Goal: Task Accomplishment & Management: Manage account settings

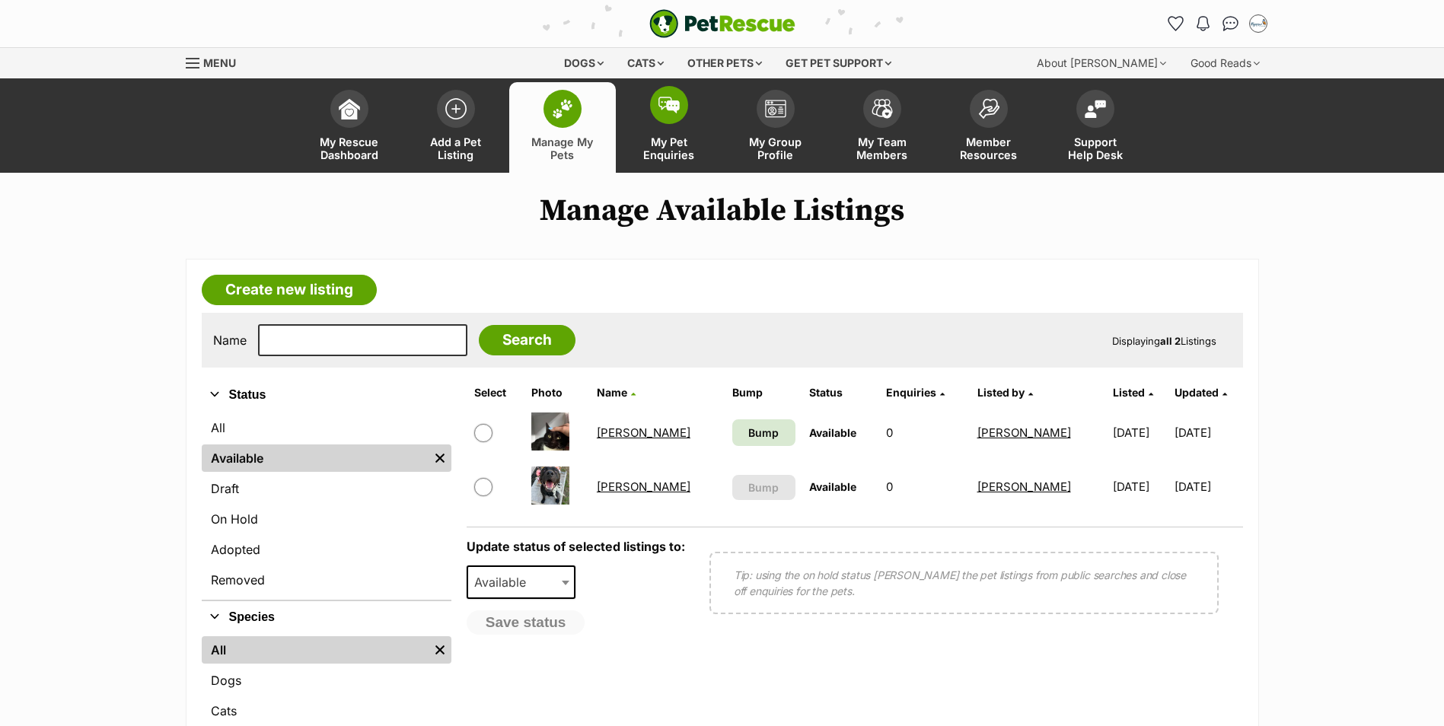
click at [672, 114] on span at bounding box center [669, 105] width 38 height 38
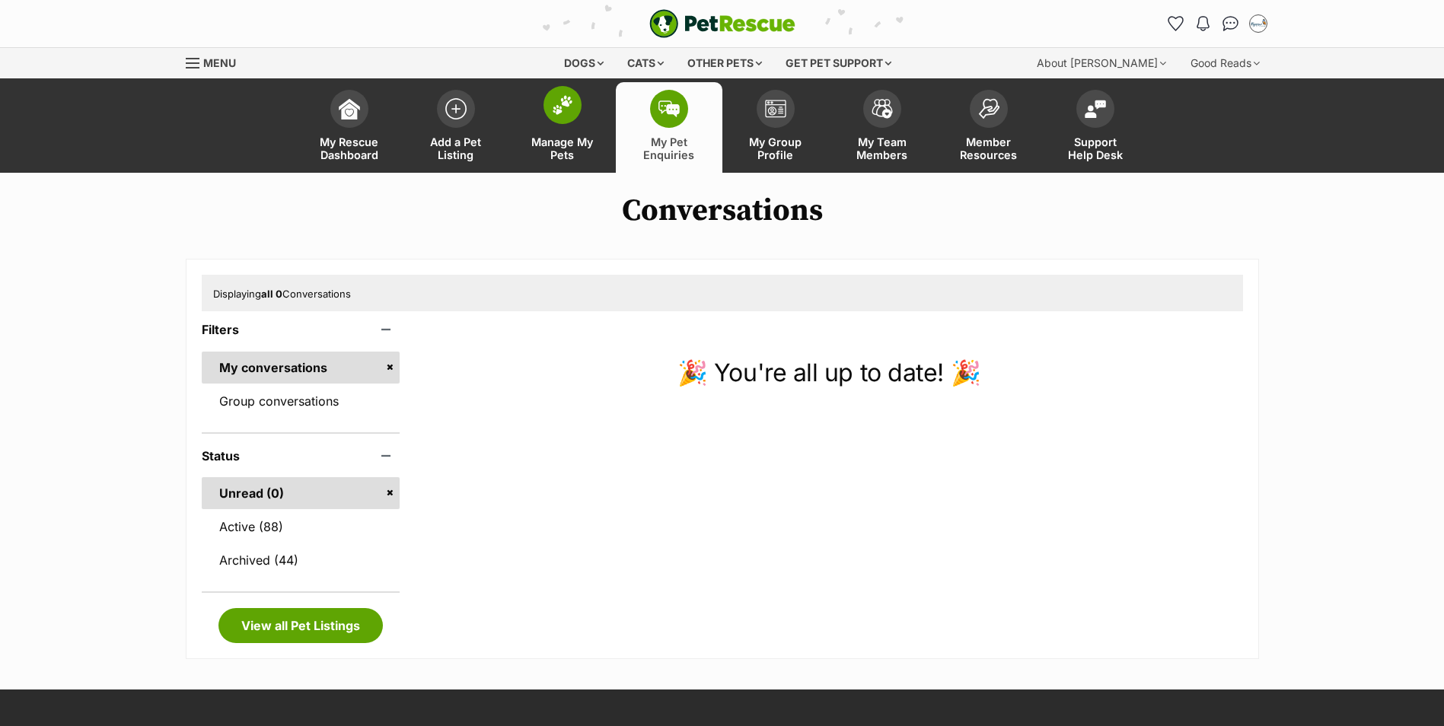
click at [570, 106] on img at bounding box center [562, 105] width 21 height 20
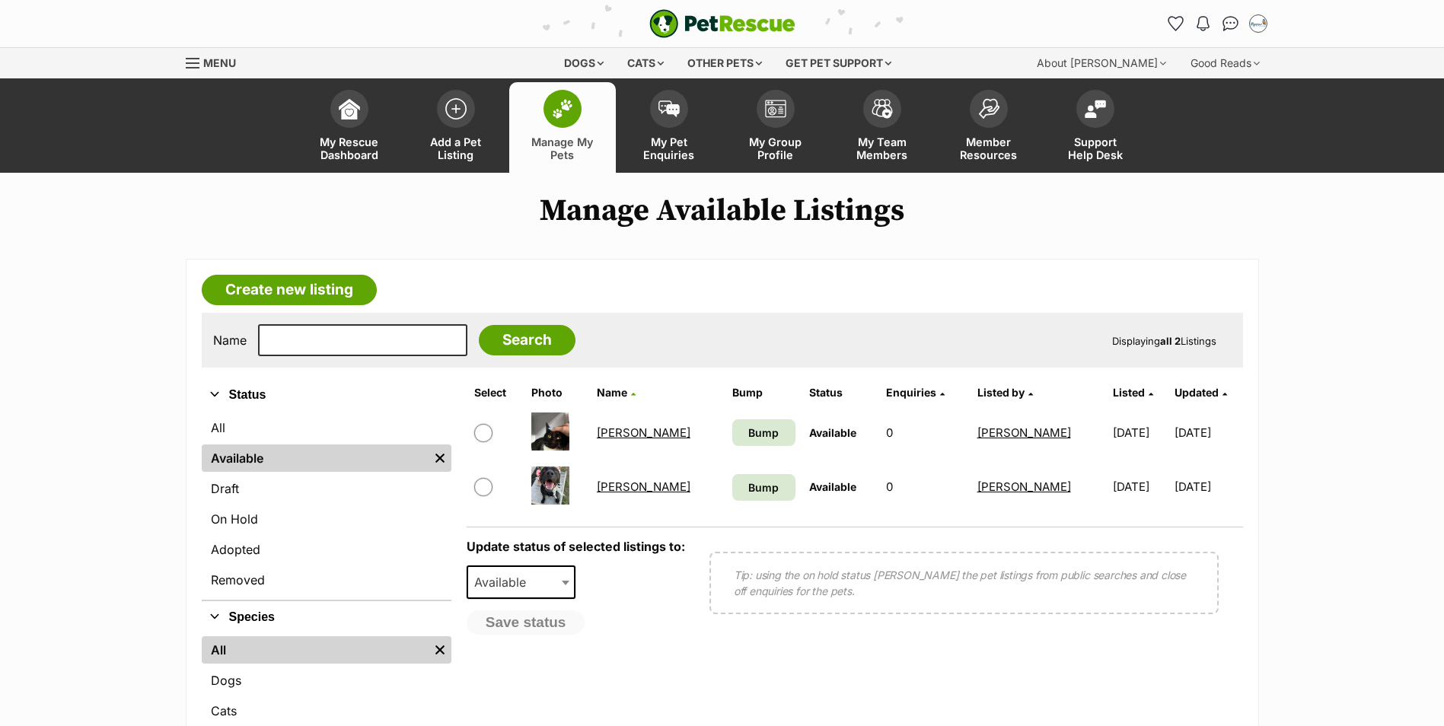
click at [617, 436] on link "[PERSON_NAME]" at bounding box center [644, 433] width 94 height 14
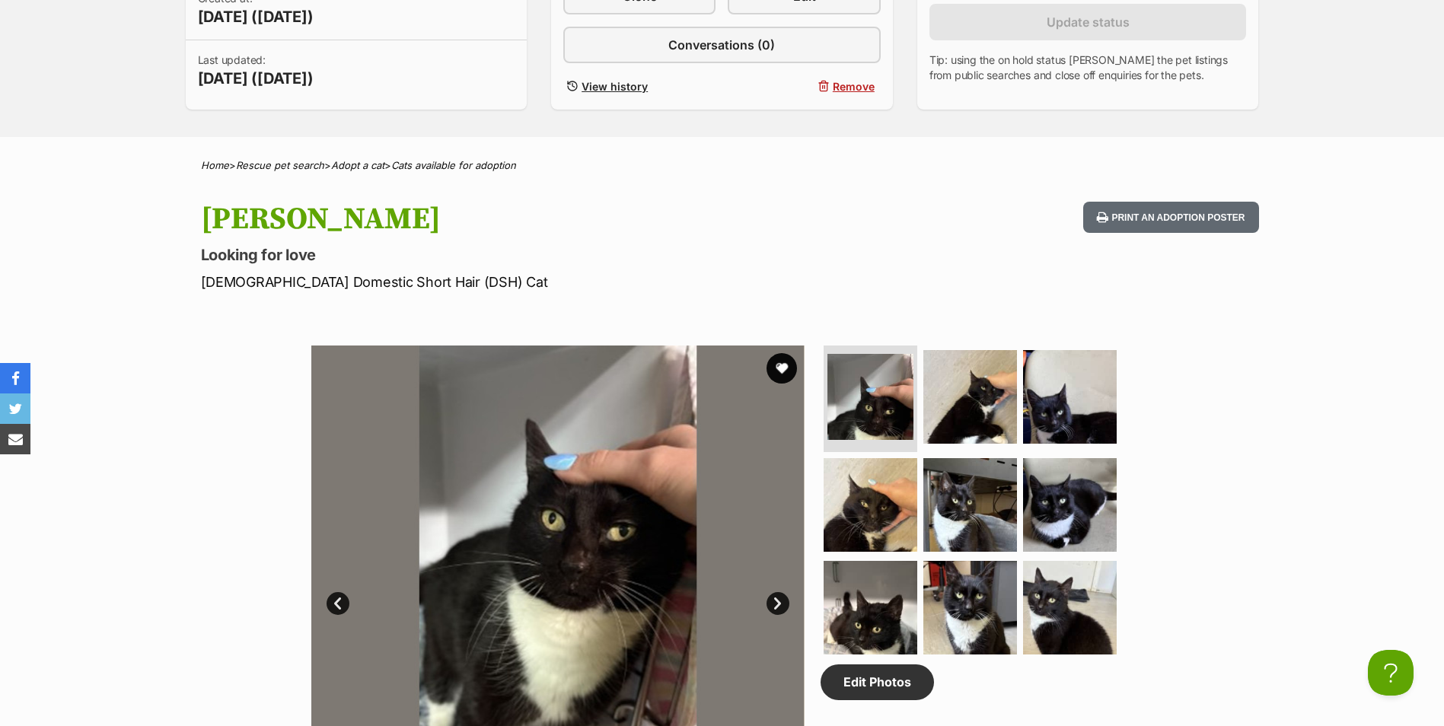
click at [1429, 432] on div "Available 1 of 9 images 1 of 9 images 1 of 9 images 1 of 9 images 1 of 9 images…" at bounding box center [722, 581] width 1444 height 516
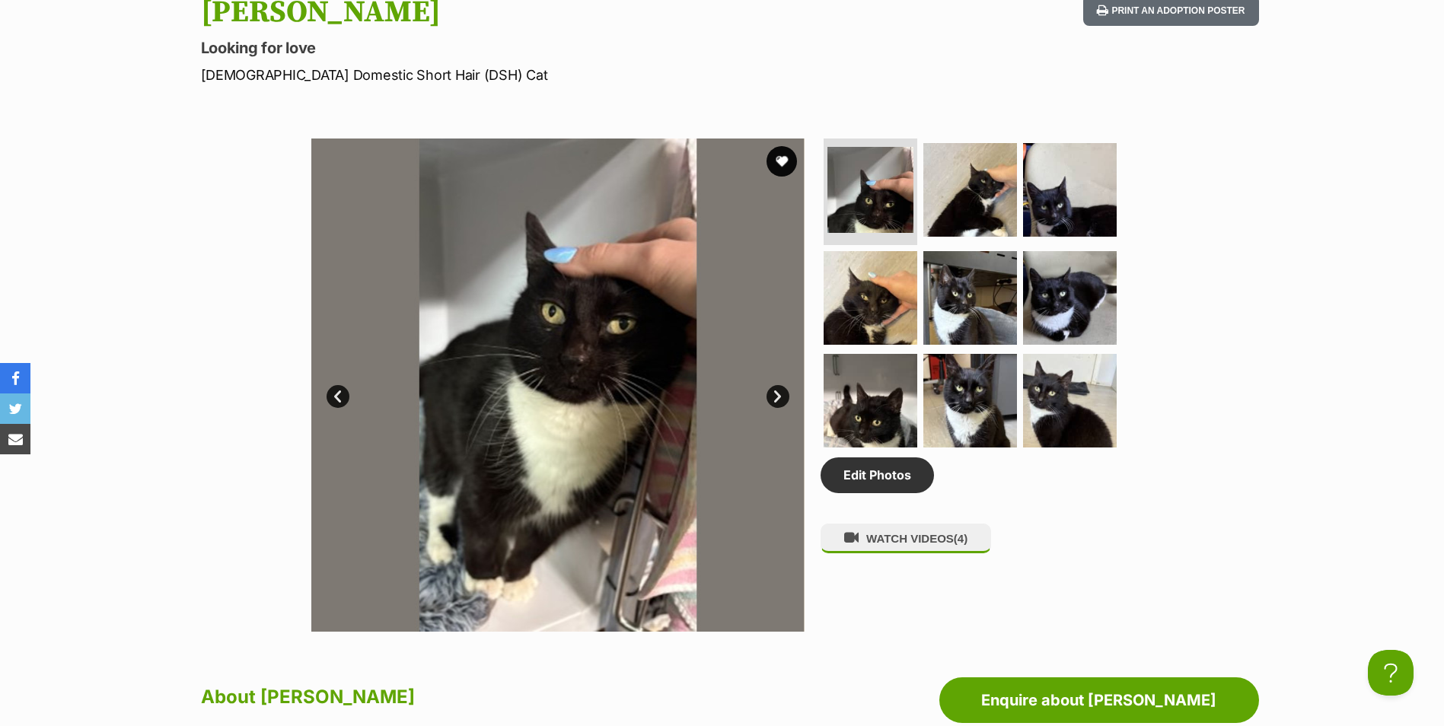
scroll to position [685, 0]
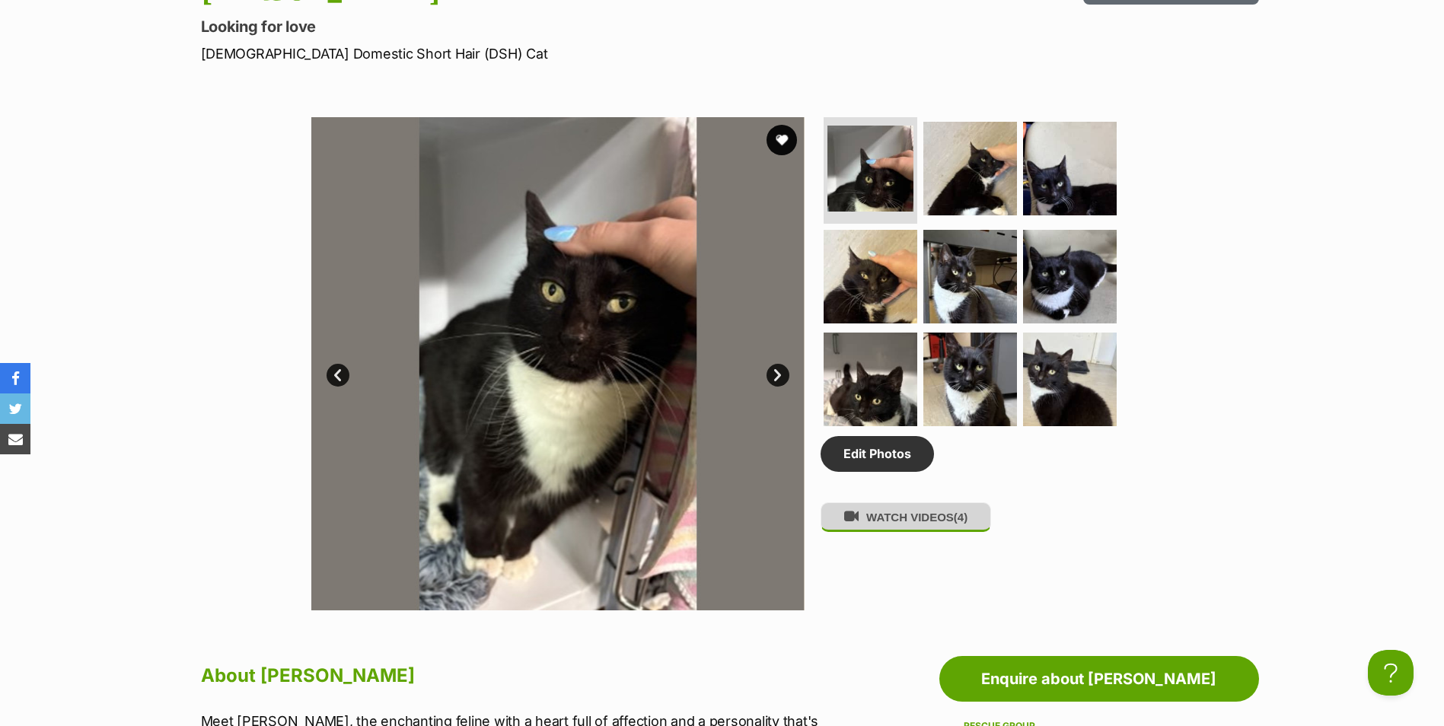
click at [928, 528] on button "WATCH VIDEOS (4)" at bounding box center [906, 518] width 171 height 30
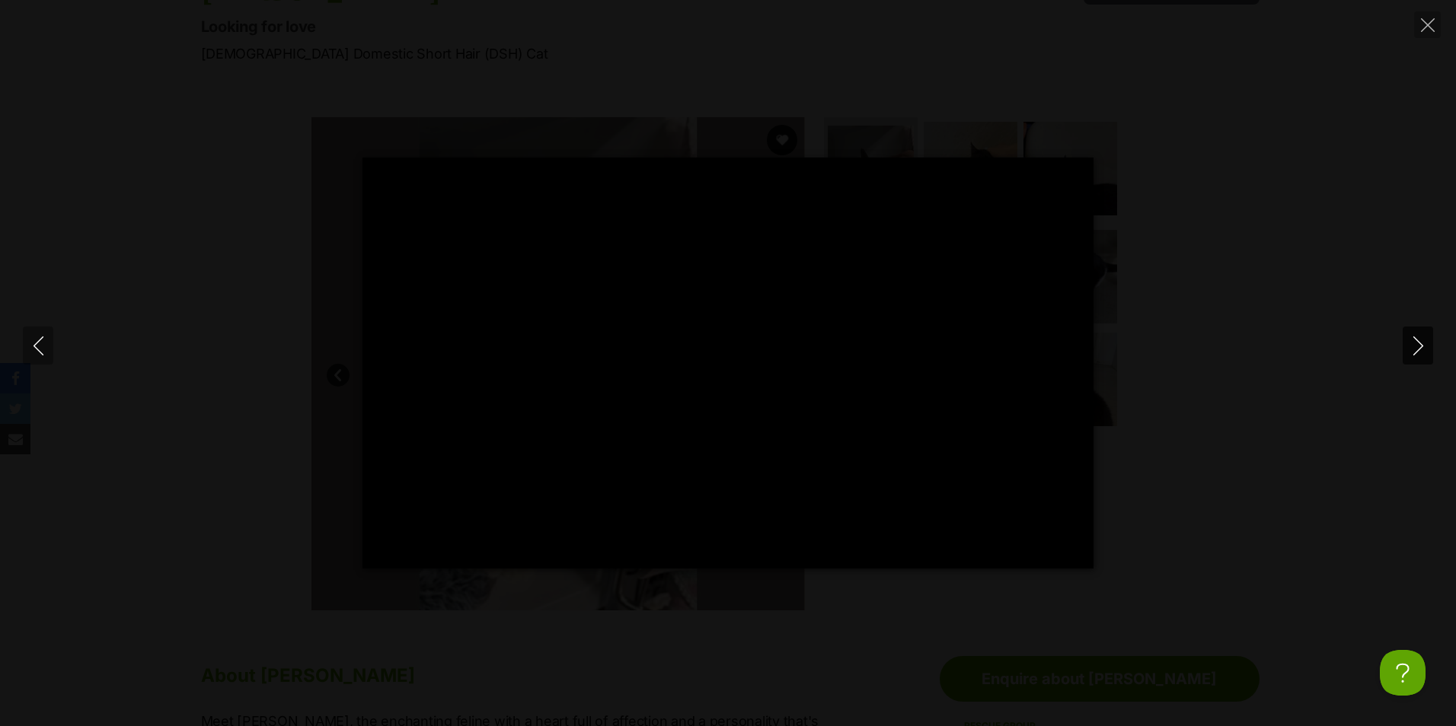
click at [1415, 347] on icon "Next" at bounding box center [1418, 346] width 19 height 19
type input "40.17"
click at [1415, 347] on icon "Next" at bounding box center [1418, 346] width 19 height 19
type input "47.45"
click at [1415, 348] on icon "Next" at bounding box center [1418, 346] width 19 height 19
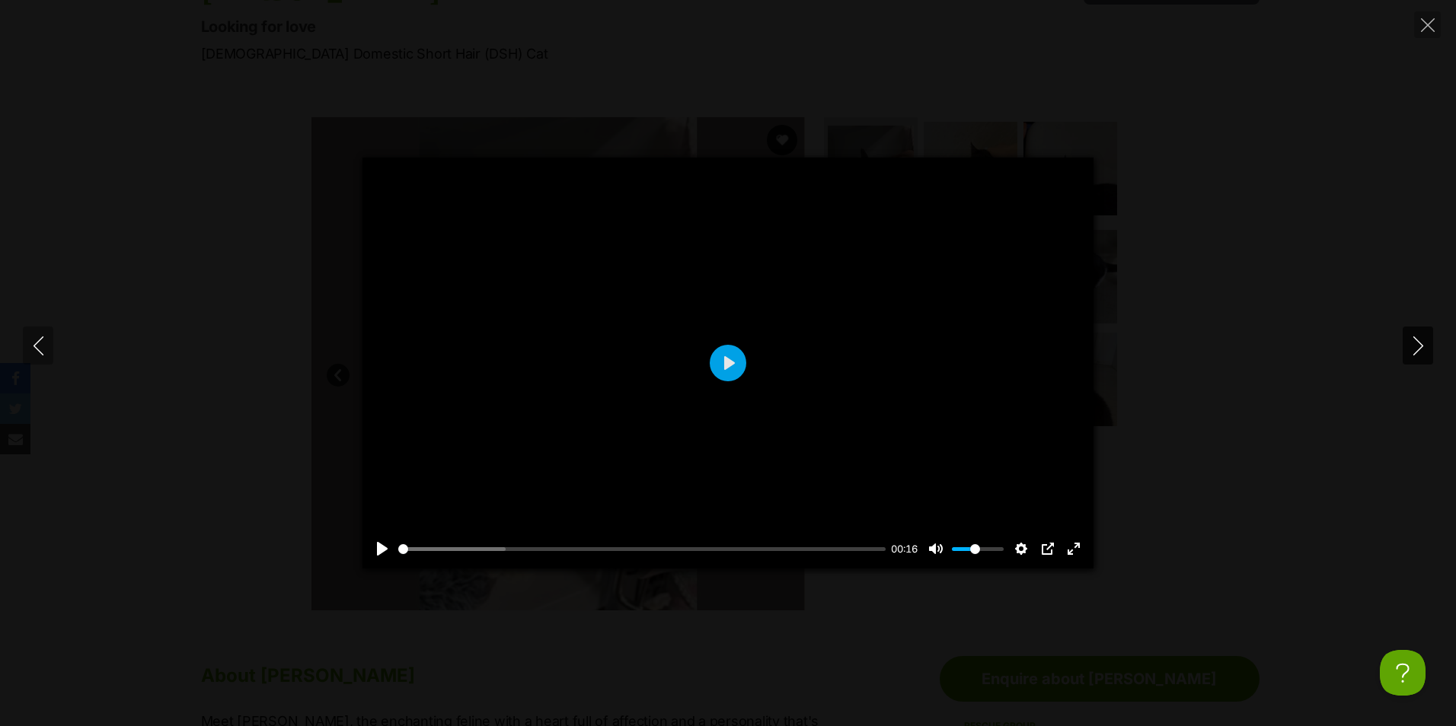
type input "23.37"
click at [1422, 21] on icon "Close" at bounding box center [1428, 25] width 14 height 14
type input "55.41"
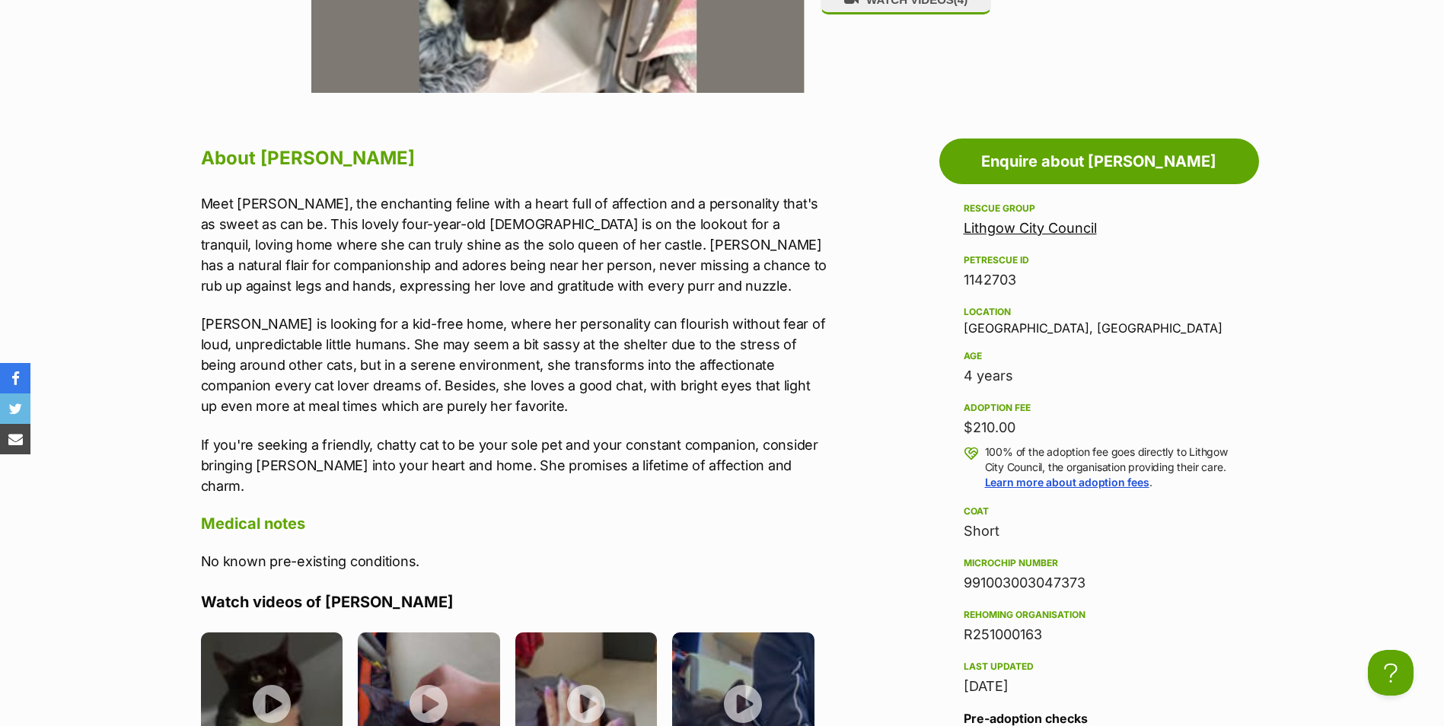
scroll to position [1218, 0]
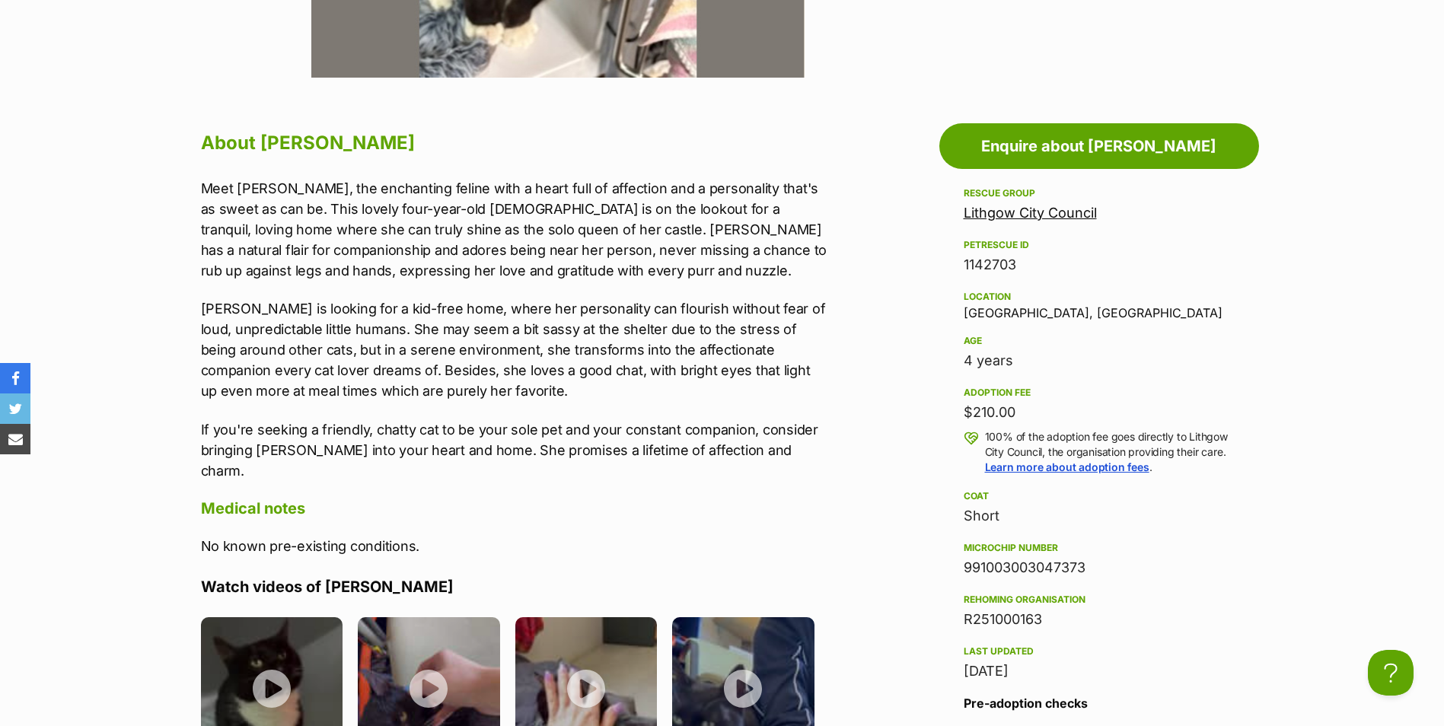
click at [139, 396] on section "Lithgow City Council A member of PetRescue since [DATE] 🎉 TOTAL PETS LISTED 432…" at bounding box center [722, 393] width 1444 height 2876
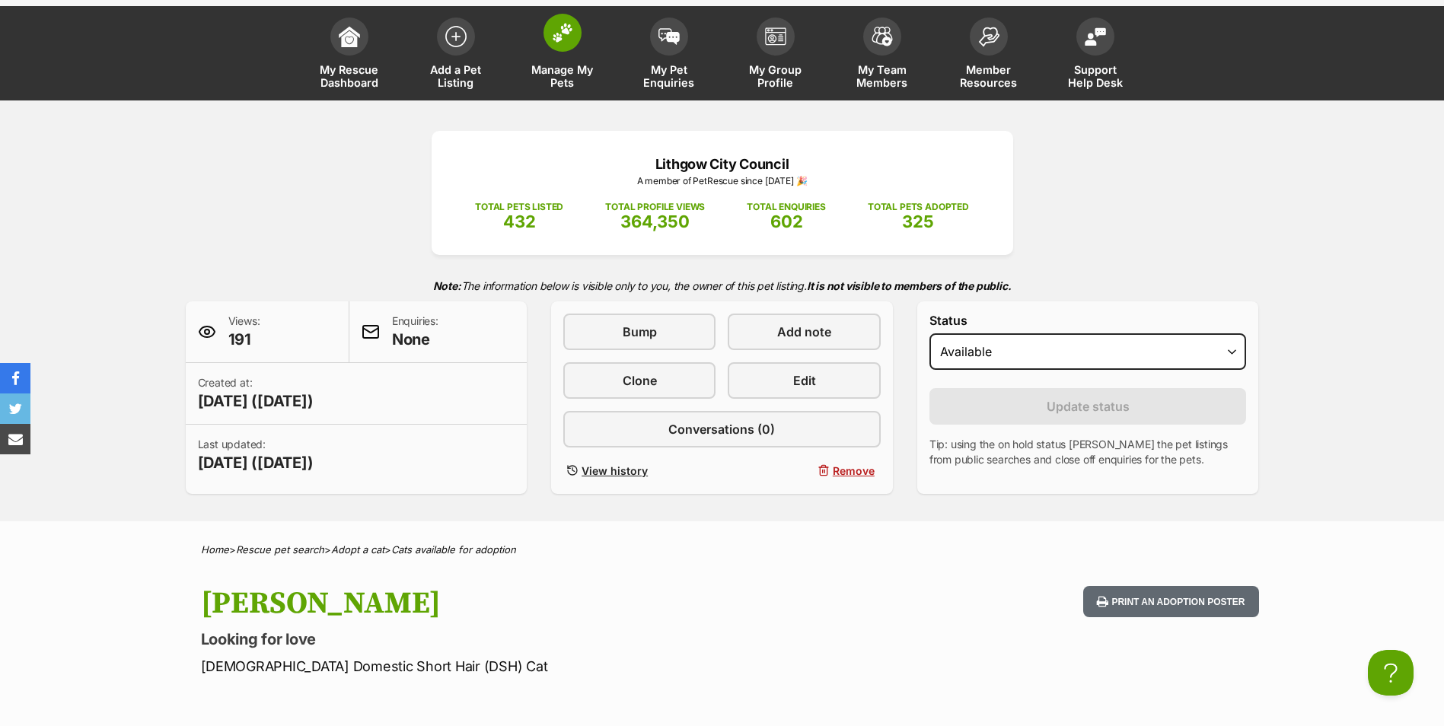
scroll to position [0, 0]
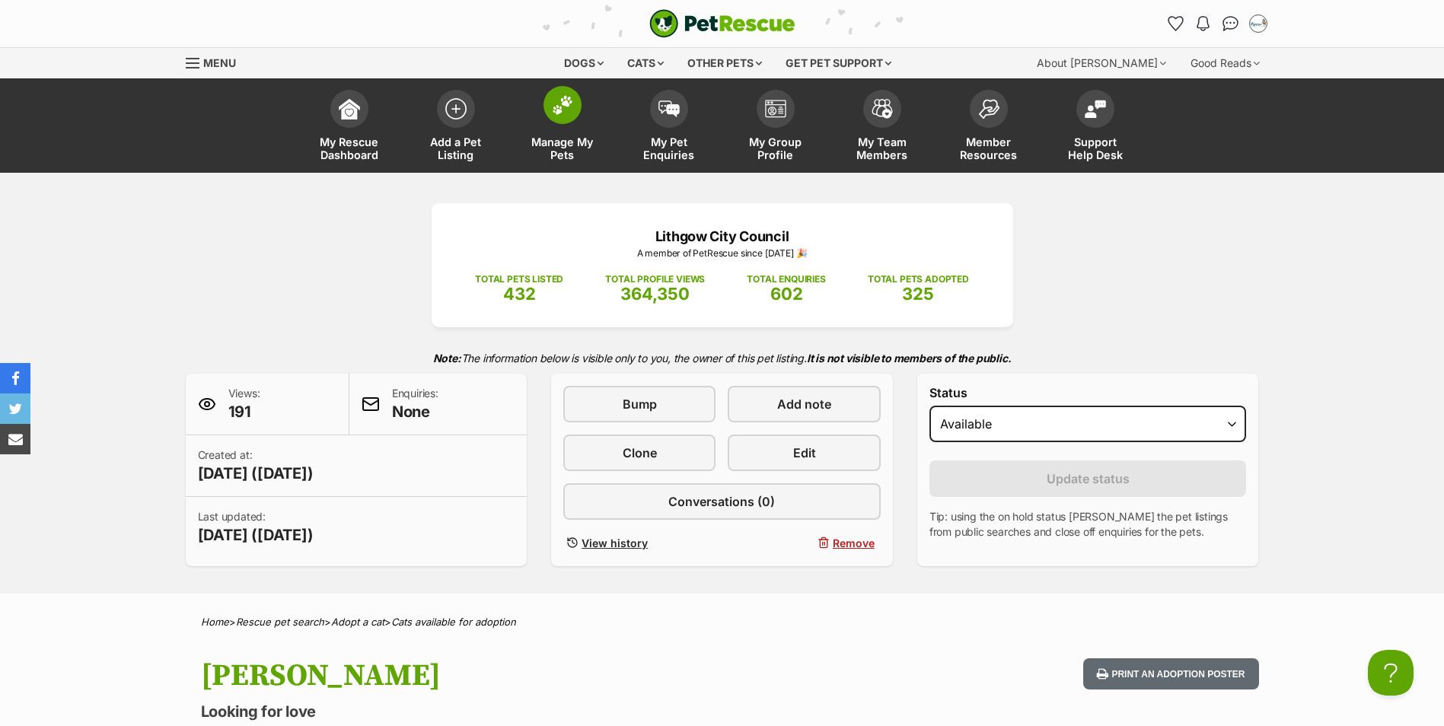
click at [573, 105] on img at bounding box center [562, 105] width 21 height 20
